Goal: Task Accomplishment & Management: Complete application form

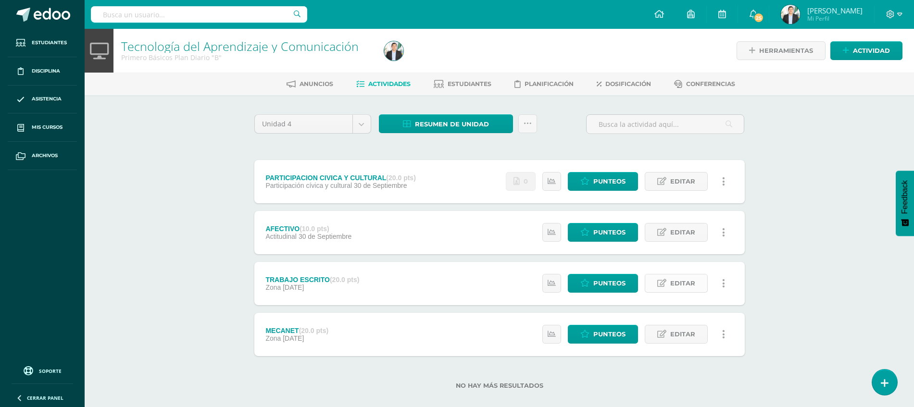
click at [682, 290] on span "Editar" at bounding box center [682, 284] width 25 height 18
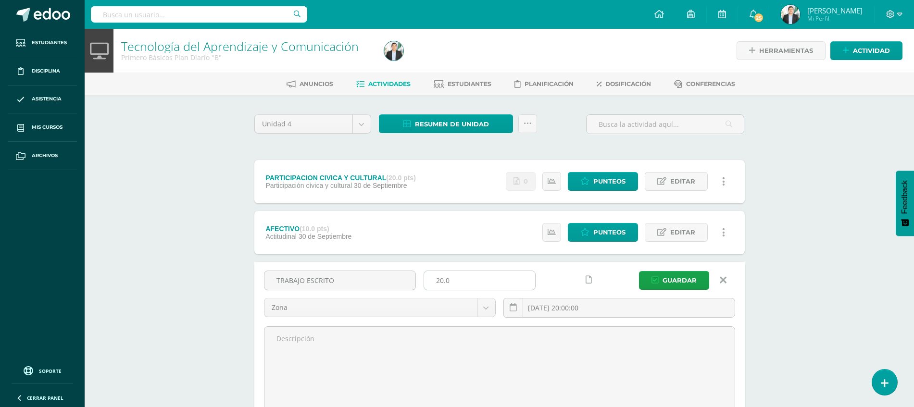
click at [441, 284] on input "20.0" at bounding box center [479, 280] width 111 height 19
type input "10.0"
click at [674, 280] on span "Guardar" at bounding box center [680, 281] width 34 height 18
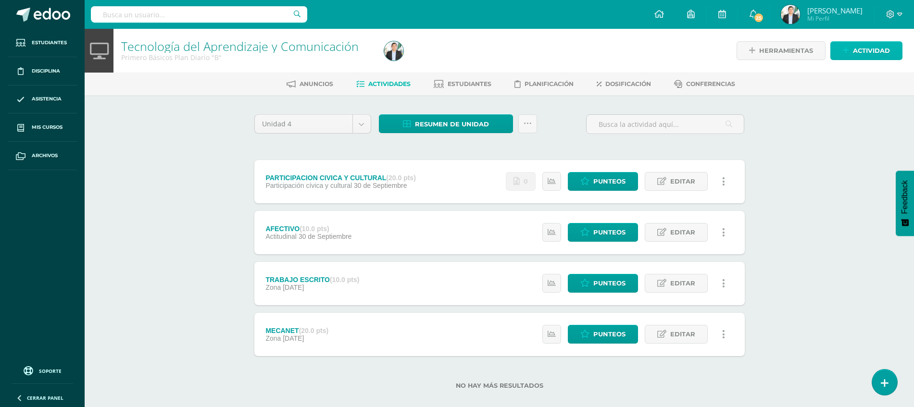
click at [867, 52] on span "Actividad" at bounding box center [871, 51] width 37 height 18
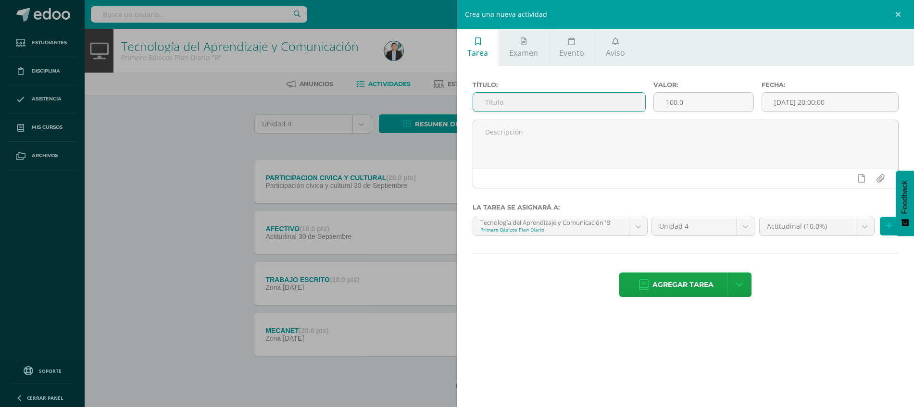
click at [557, 94] on input "text" at bounding box center [559, 102] width 172 height 19
type input "EJERCICIOS EN CLASE"
click at [688, 102] on input "100.0" at bounding box center [704, 102] width 100 height 19
type input "10"
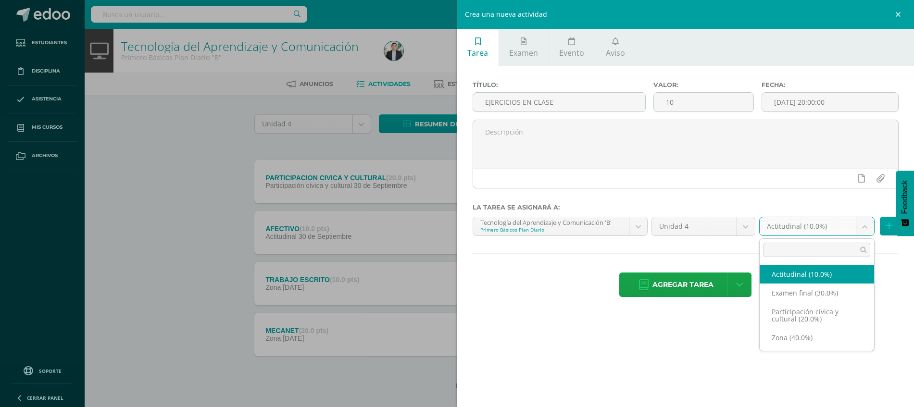
click at [804, 233] on body "La tarea TRABAJO ESCRITO fue editada exitosamente. Estudiantes Disciplina Asist…" at bounding box center [457, 210] width 914 height 420
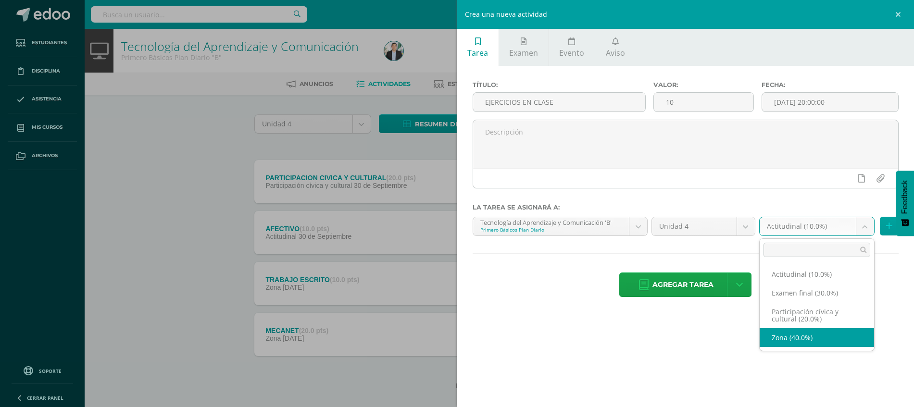
select select "67834"
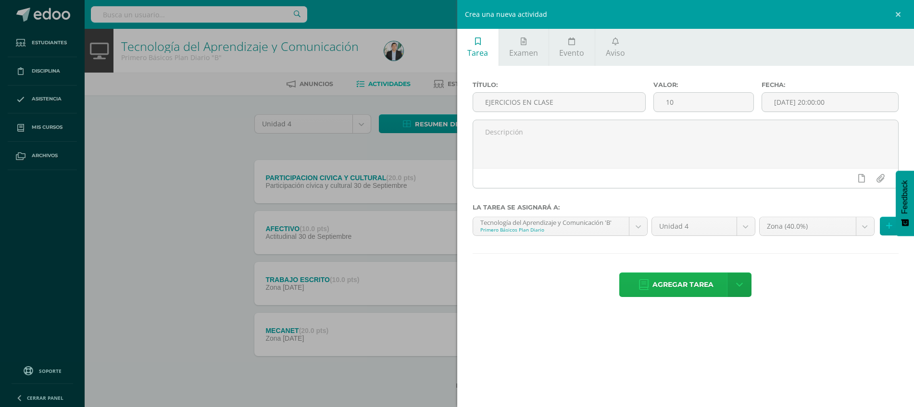
click at [691, 288] on span "Agregar tarea" at bounding box center [682, 285] width 61 height 24
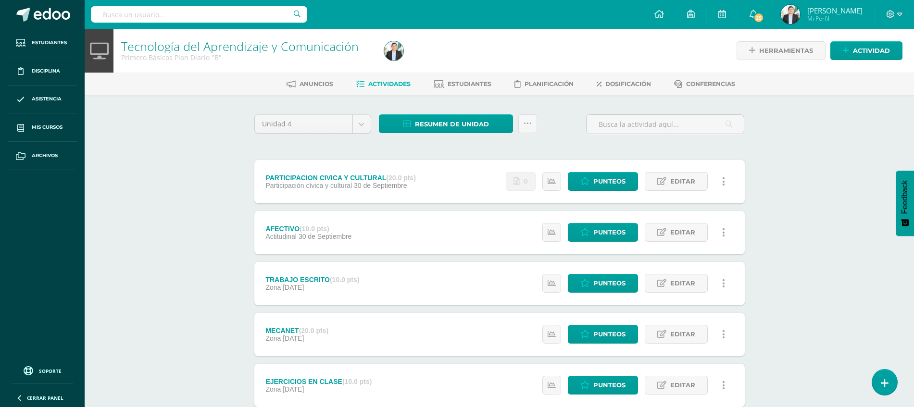
click at [792, 27] on link "Josué David Ramírez Corado Mi Perfil" at bounding box center [821, 14] width 105 height 29
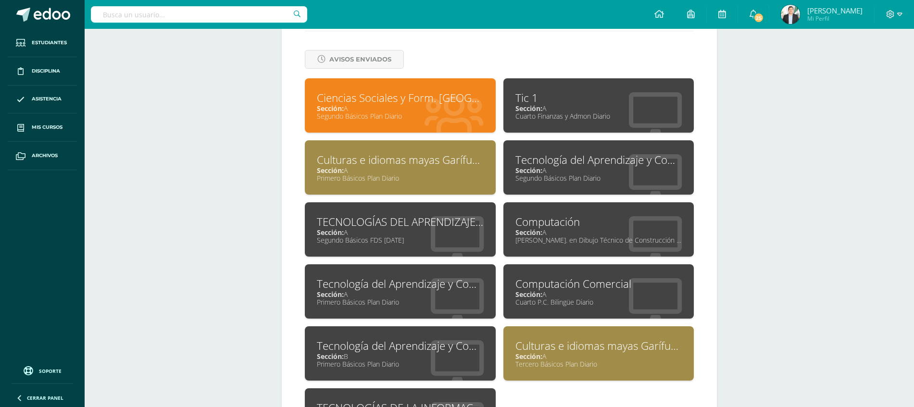
scroll to position [405, 0]
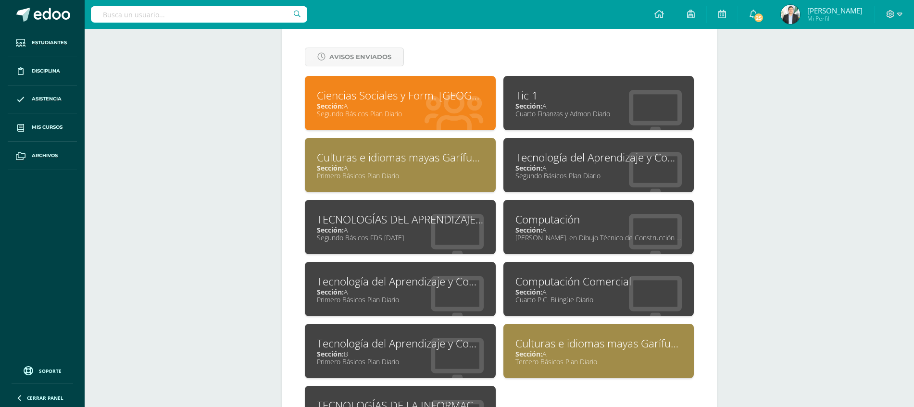
click at [406, 285] on div "Tecnología del Aprendizaje y Comunicación" at bounding box center [400, 281] width 167 height 15
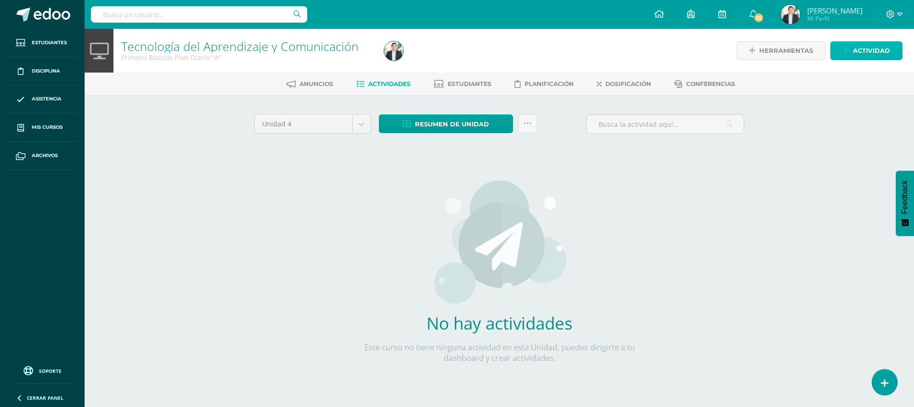
click at [873, 50] on span "Actividad" at bounding box center [871, 51] width 37 height 18
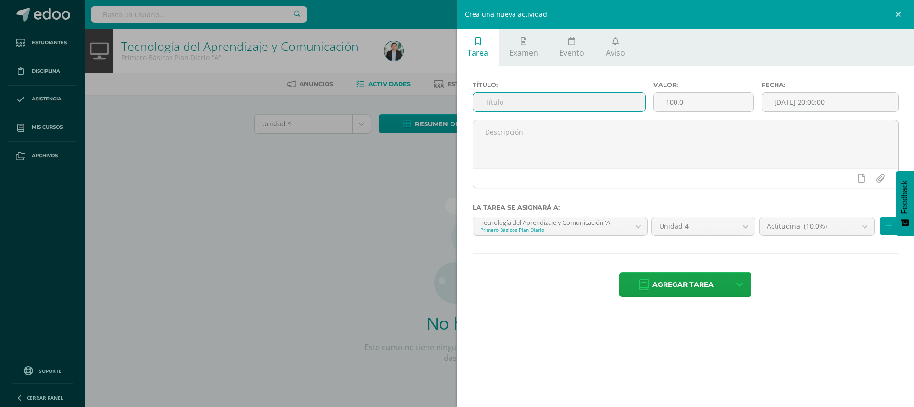
click at [513, 95] on input "text" at bounding box center [559, 102] width 172 height 19
type input "AFECTIVO"
click at [706, 102] on input "100.0" at bounding box center [704, 102] width 100 height 19
type input "10"
click at [792, 296] on div "Agregar tarea Agregar tarea y ocultar" at bounding box center [686, 286] width 426 height 26
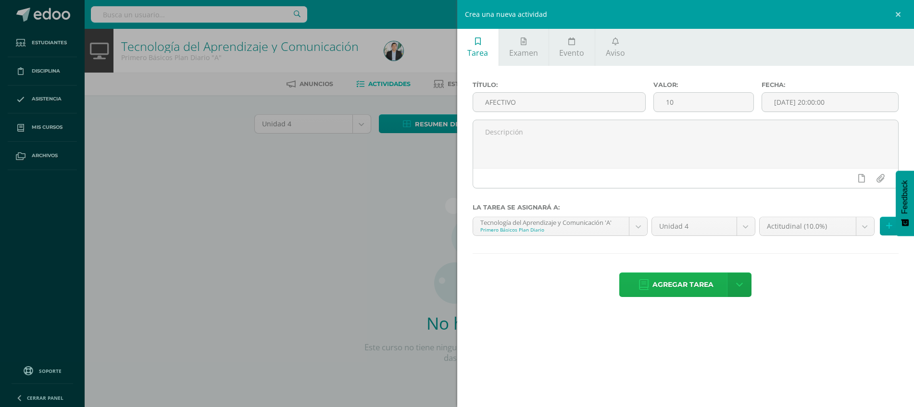
click at [667, 285] on span "Agregar tarea" at bounding box center [682, 285] width 61 height 24
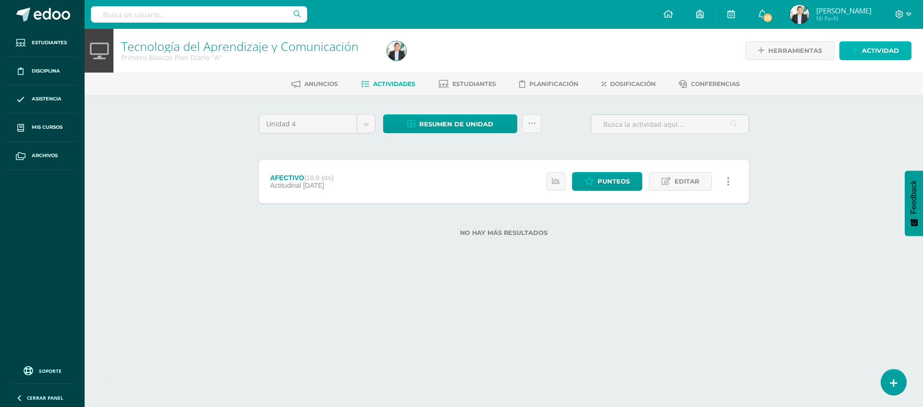
click at [851, 52] on link "Actividad" at bounding box center [875, 50] width 72 height 19
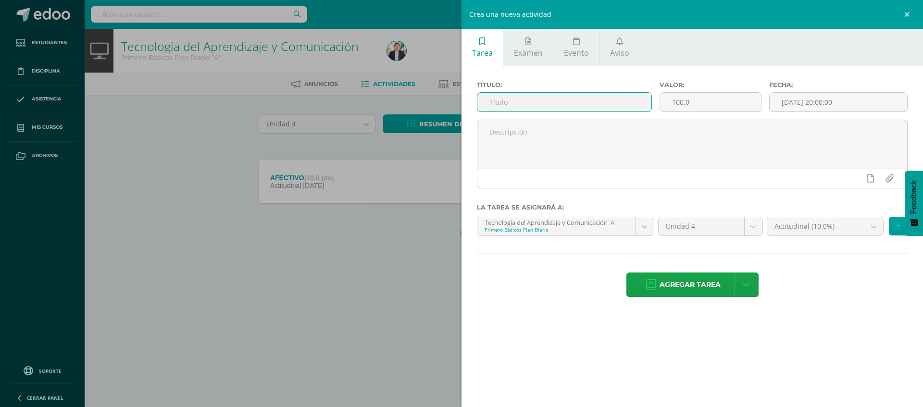
click at [551, 97] on input "text" at bounding box center [564, 102] width 174 height 19
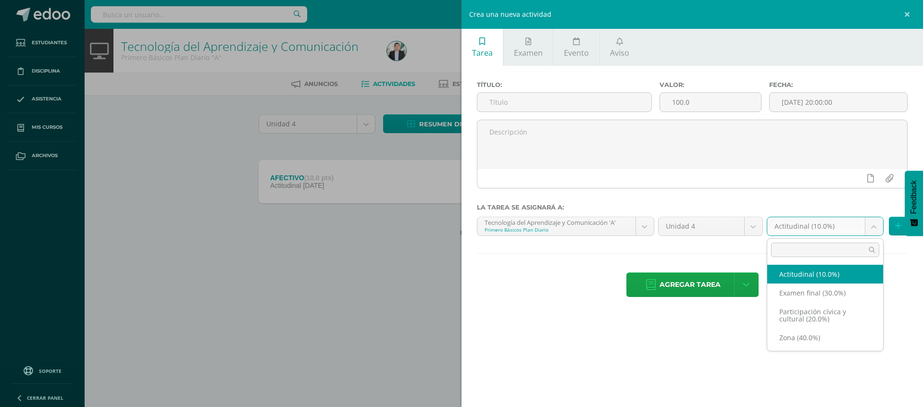
click at [830, 223] on body "Tarea asignada exitosamente Estudiantes Disciplina Asistencia Mis cursos Archiv…" at bounding box center [461, 133] width 923 height 267
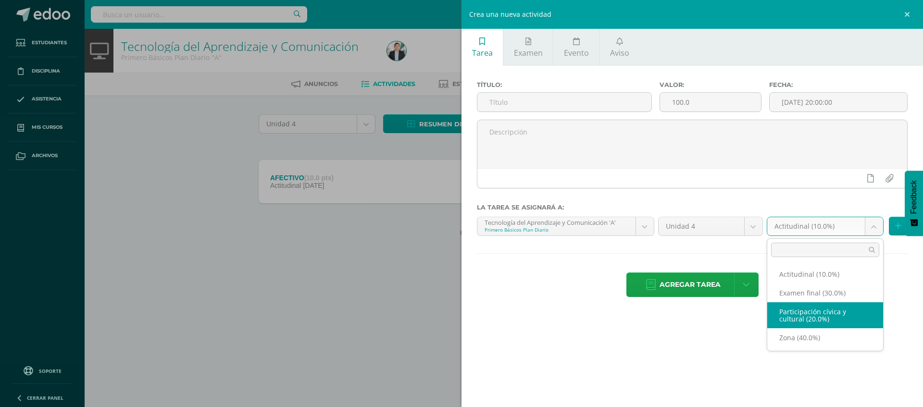
select select "67816"
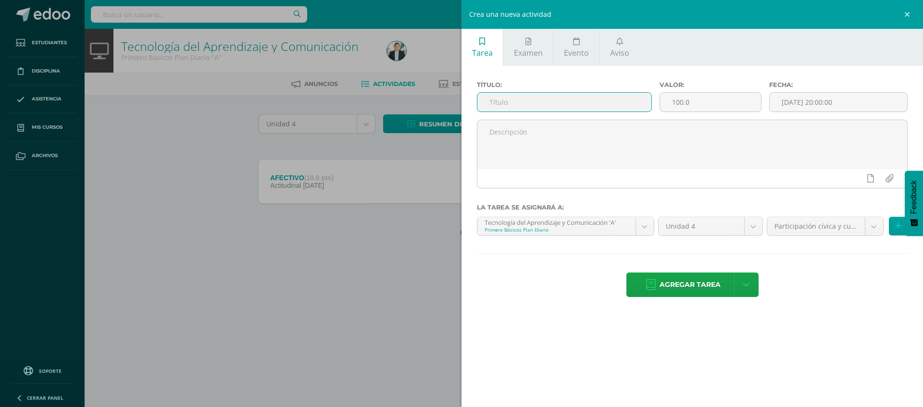
click at [527, 95] on input "text" at bounding box center [564, 102] width 174 height 19
type input "PARTICIPACION CIVICA Y CULTURAL"
click at [710, 103] on input "100.0" at bounding box center [710, 102] width 101 height 19
type input "1"
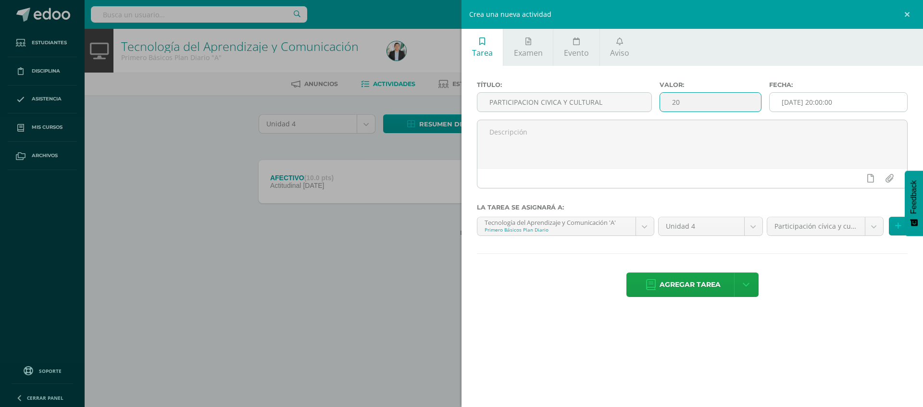
type input "20"
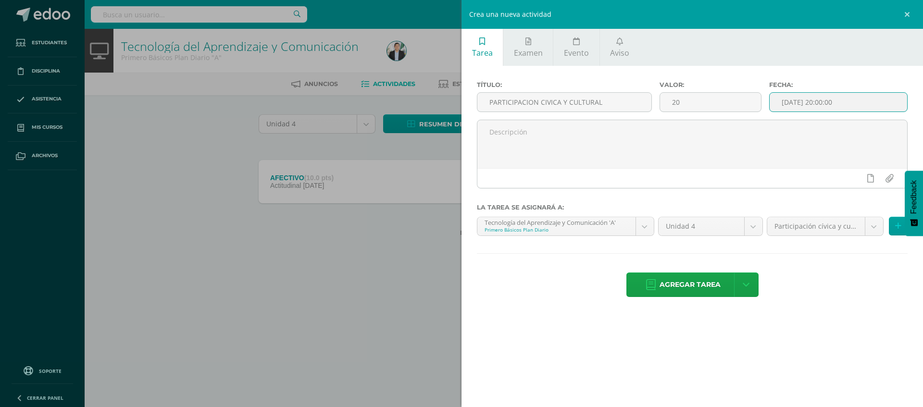
click at [821, 93] on input "[DATE] 20:00:00" at bounding box center [839, 102] width 138 height 19
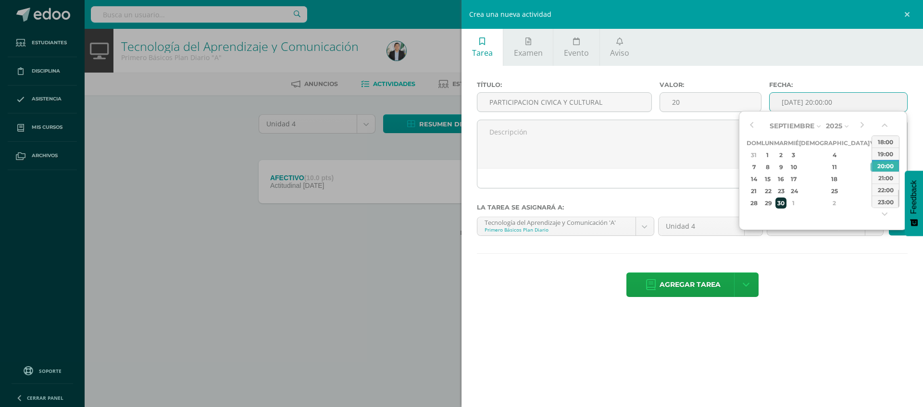
click at [787, 206] on div "30" at bounding box center [780, 203] width 11 height 11
type input "2025-09-30 20:00"
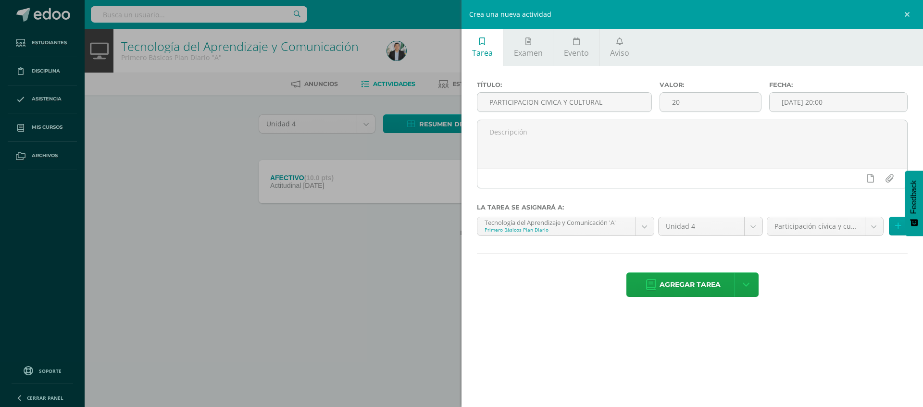
click at [782, 313] on div "Título: PARTICIPACION CIVICA Y CULTURAL Valor: 20 Fecha: 2025-09-30 20:00 La ta…" at bounding box center [693, 190] width 462 height 249
click at [668, 281] on span "Agregar tarea" at bounding box center [690, 285] width 61 height 24
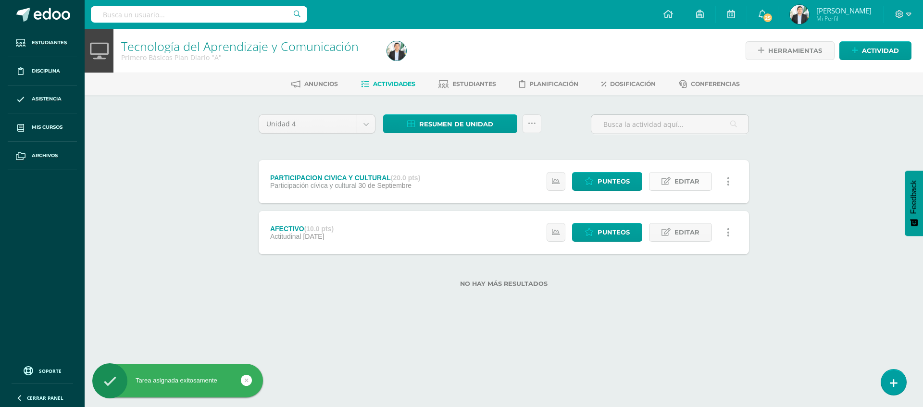
click at [695, 175] on span "Editar" at bounding box center [687, 182] width 25 height 18
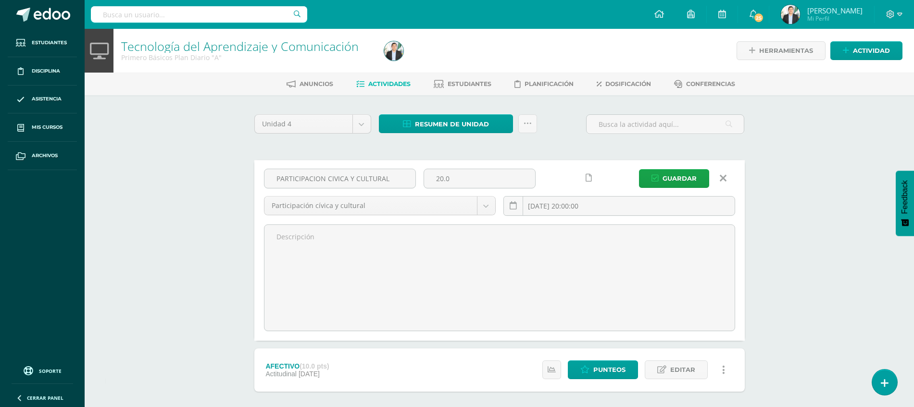
click at [587, 176] on icon at bounding box center [589, 178] width 6 height 8
click at [690, 177] on span "Guardar" at bounding box center [680, 179] width 34 height 18
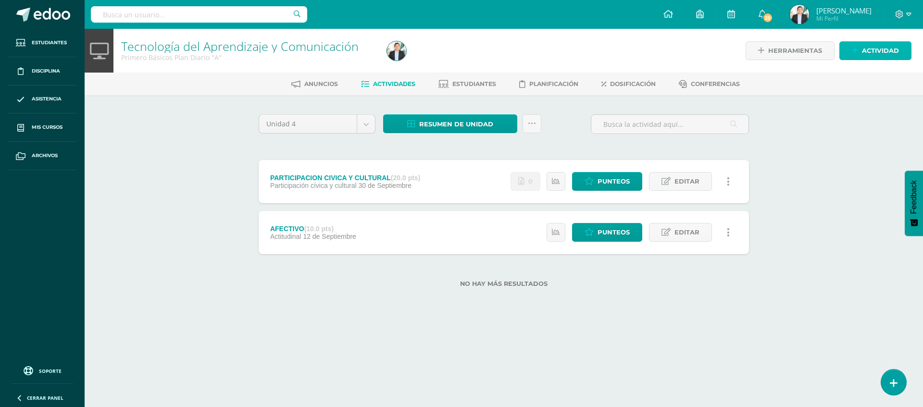
click at [876, 58] on span "Actividad" at bounding box center [880, 51] width 37 height 18
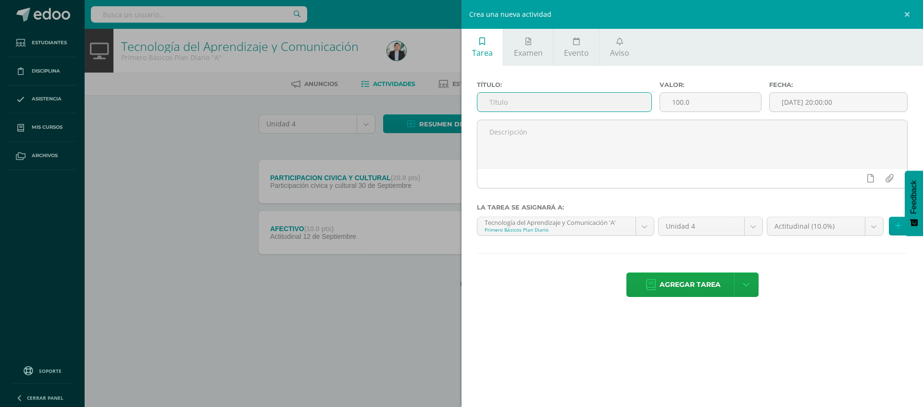
click at [562, 104] on input "text" at bounding box center [564, 102] width 174 height 19
type input "MECANET"
click at [700, 102] on input "100.0" at bounding box center [710, 102] width 101 height 19
type input "1"
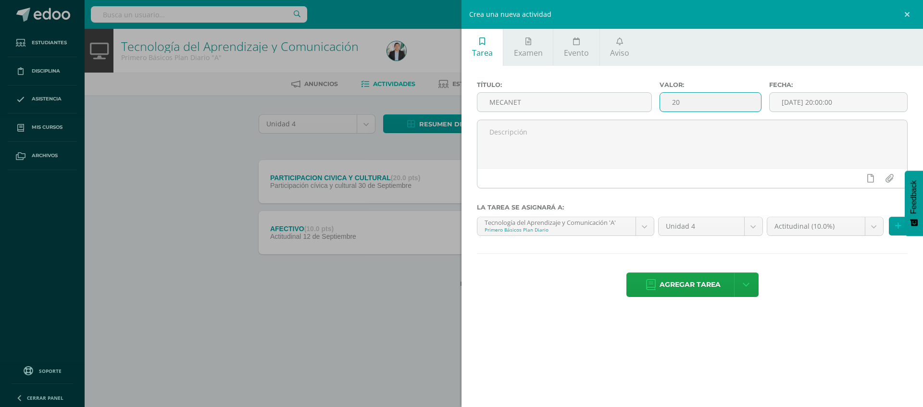
type input "20"
click at [813, 297] on div "Agregar tarea Agregar tarea y ocultar" at bounding box center [692, 286] width 431 height 26
click at [811, 232] on body "La tarea PARTICIPACION CIVICA Y CULTURAL fue editada exitosamente. Estudiantes …" at bounding box center [461, 159] width 923 height 318
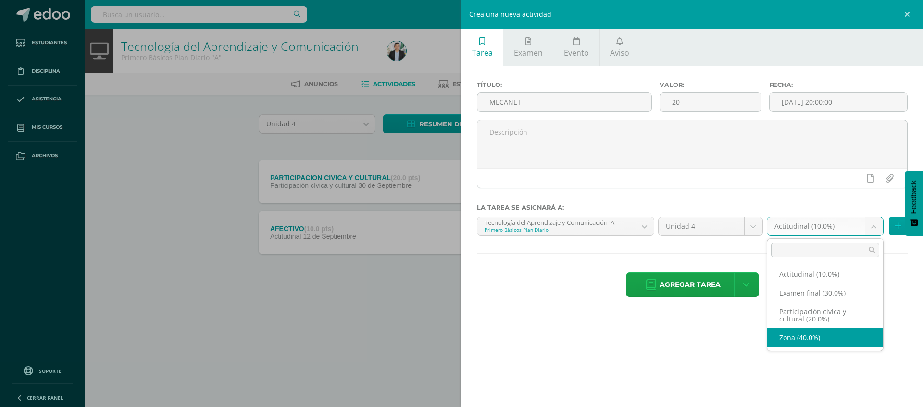
select select "67817"
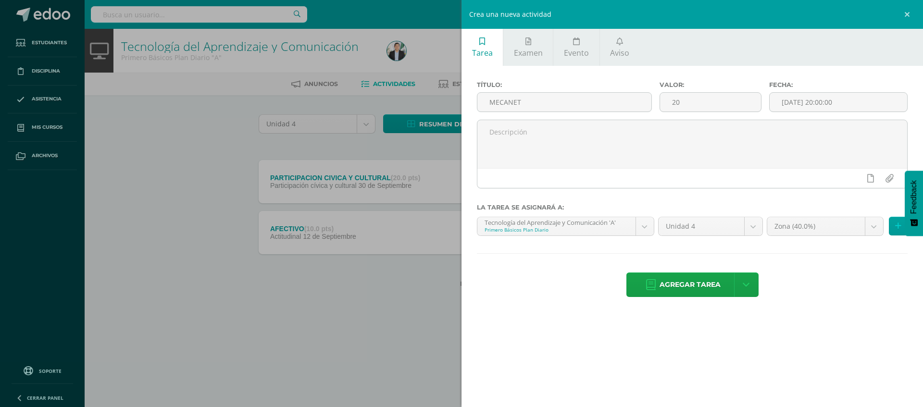
click at [810, 341] on div "Tarea Examen Evento Aviso Título: MECANET Valor: 20 Fecha: 2025-09-12 20:00:00 …" at bounding box center [693, 203] width 462 height 407
click at [695, 276] on span "Agregar tarea" at bounding box center [690, 285] width 61 height 24
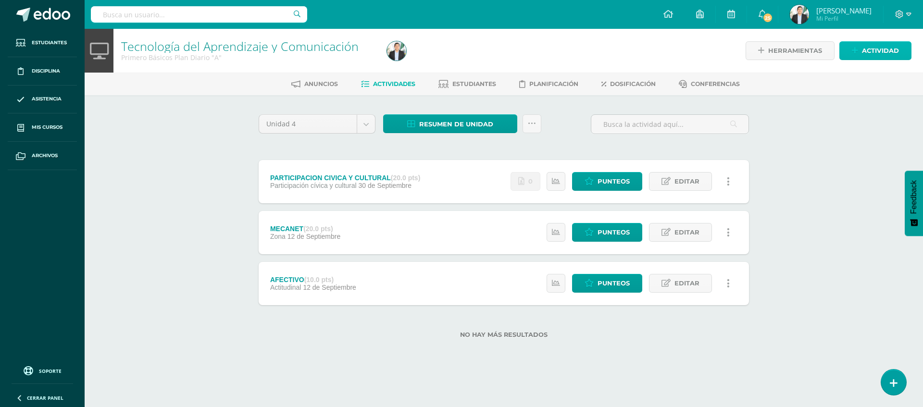
click at [863, 54] on span "Actividad" at bounding box center [880, 51] width 37 height 18
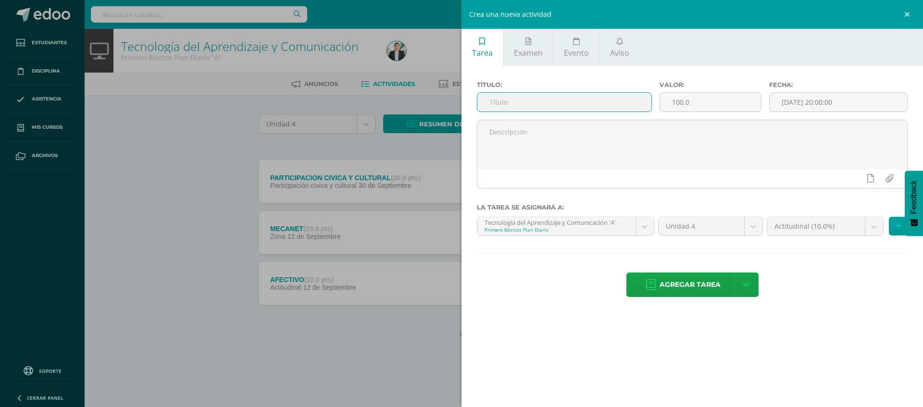
click at [507, 108] on input "text" at bounding box center [564, 102] width 174 height 19
type input "TAREAS EN CLASE"
click at [704, 104] on input "100.0" at bounding box center [710, 102] width 101 height 19
type input "10"
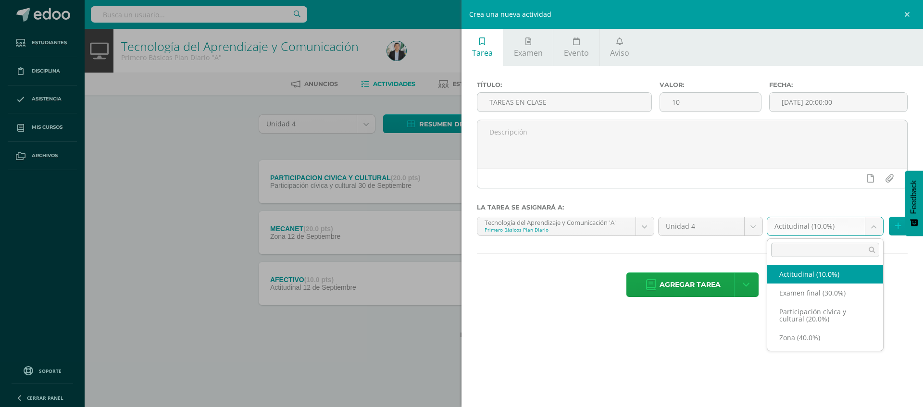
click at [803, 226] on body "Tarea asignada exitosamente Estudiantes Disciplina Asistencia Mis cursos Archiv…" at bounding box center [461, 184] width 923 height 369
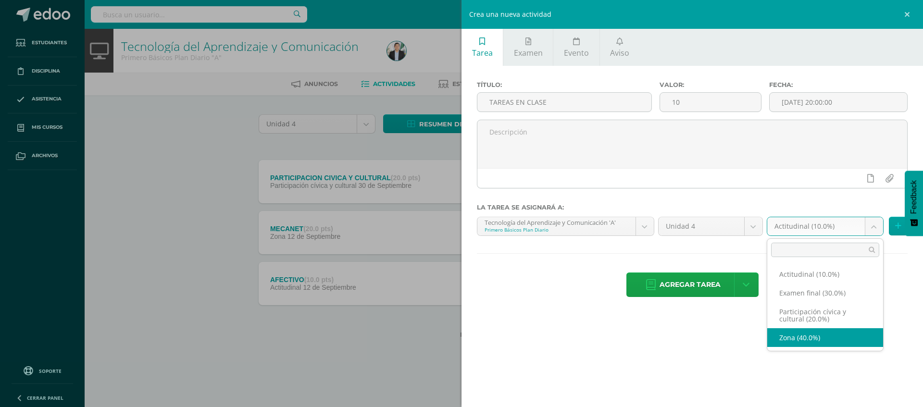
select select "67817"
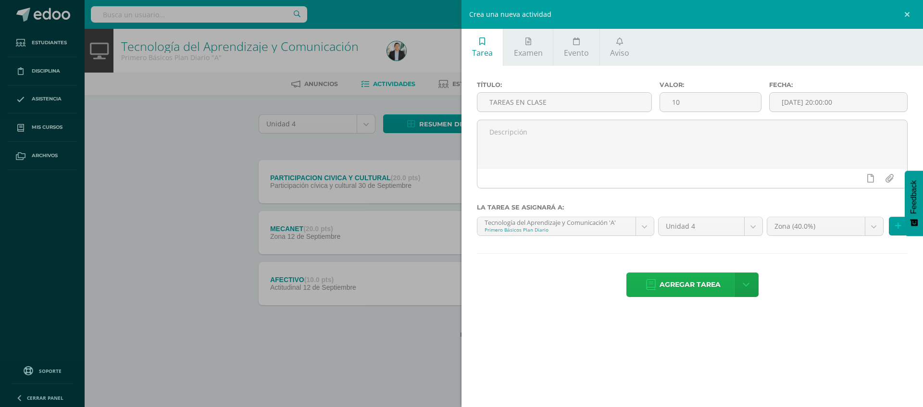
click at [692, 288] on span "Agregar tarea" at bounding box center [690, 285] width 61 height 24
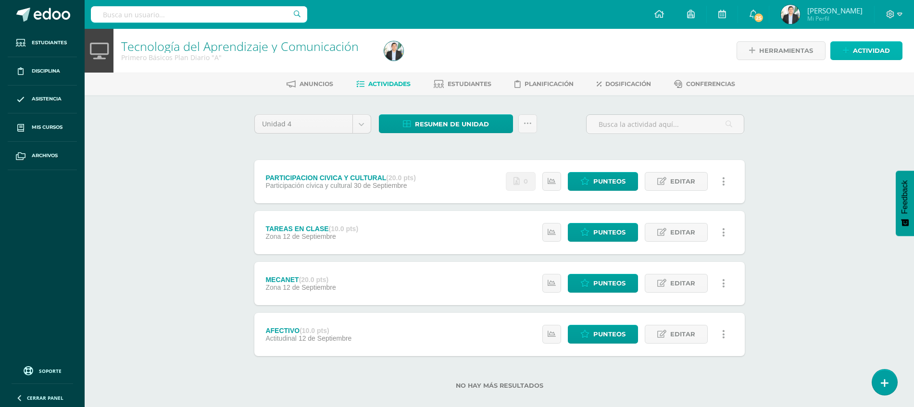
click at [873, 53] on span "Actividad" at bounding box center [871, 51] width 37 height 18
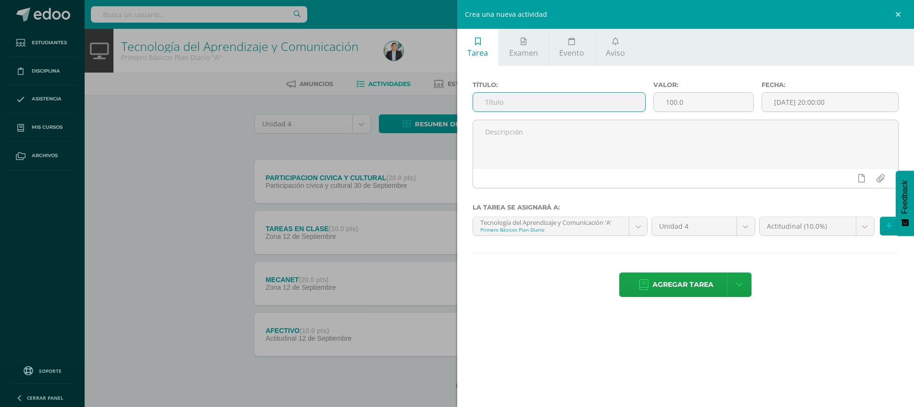
click at [564, 108] on input "text" at bounding box center [559, 102] width 172 height 19
type input "TRABAJO ESCRITO"
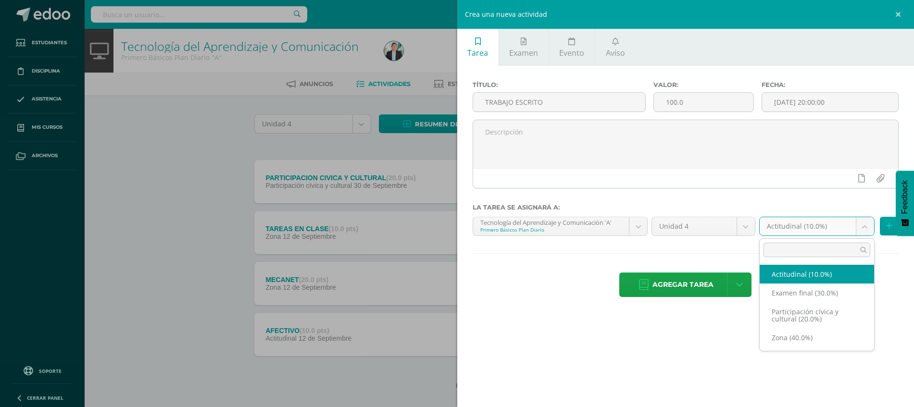
click at [815, 228] on body "Tarea asignada exitosamente Estudiantes Disciplina Asistencia Mis cursos Archiv…" at bounding box center [457, 210] width 914 height 420
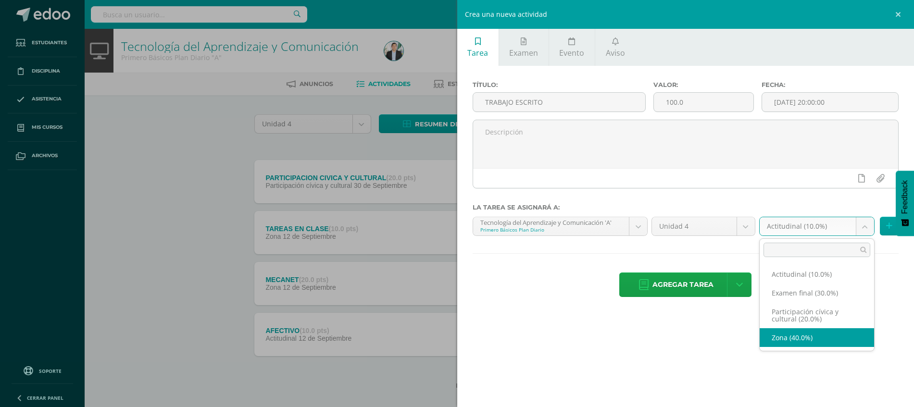
select select "67817"
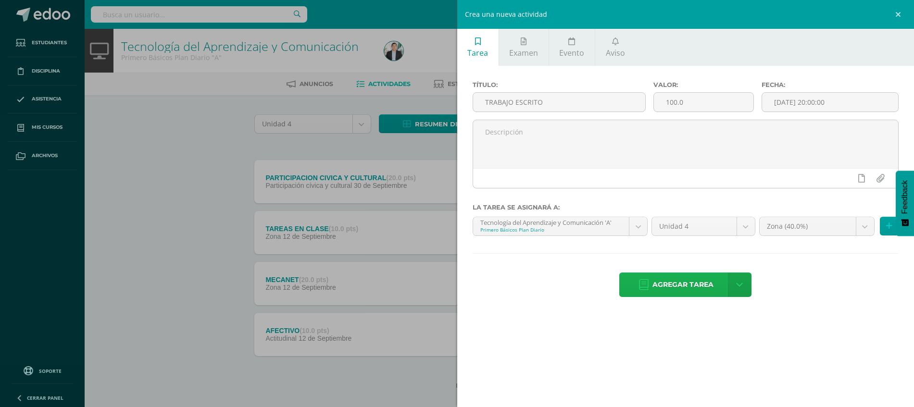
click at [675, 275] on span "Agregar tarea" at bounding box center [682, 285] width 61 height 24
